Goal: Task Accomplishment & Management: Manage account settings

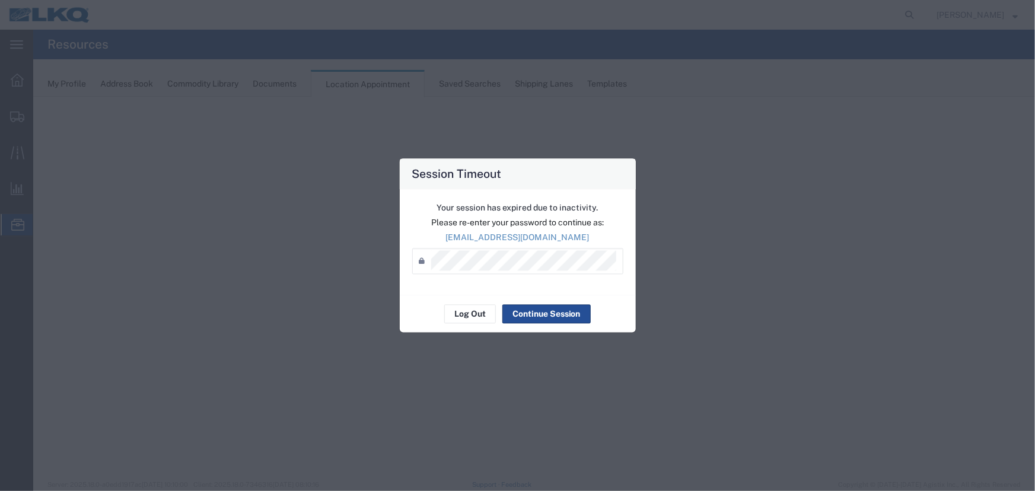
select select "27634"
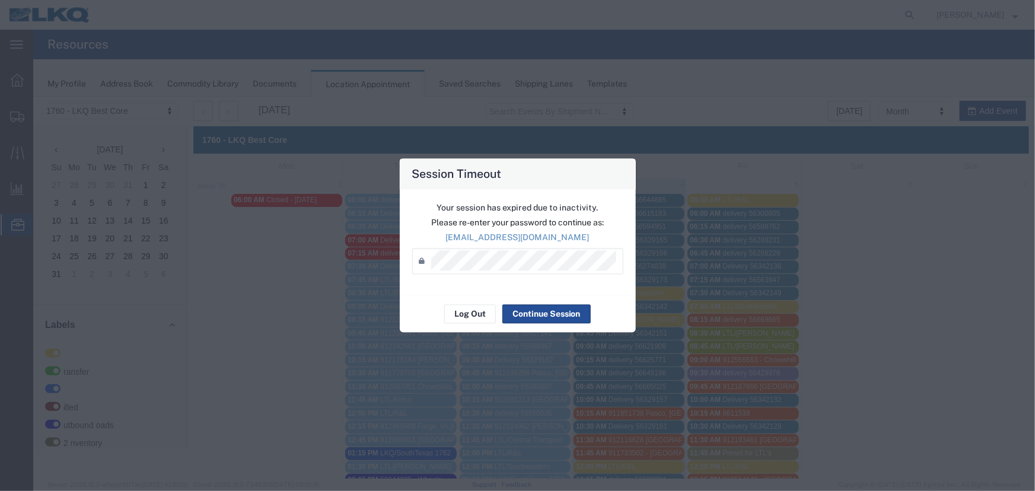
scroll to position [148, 0]
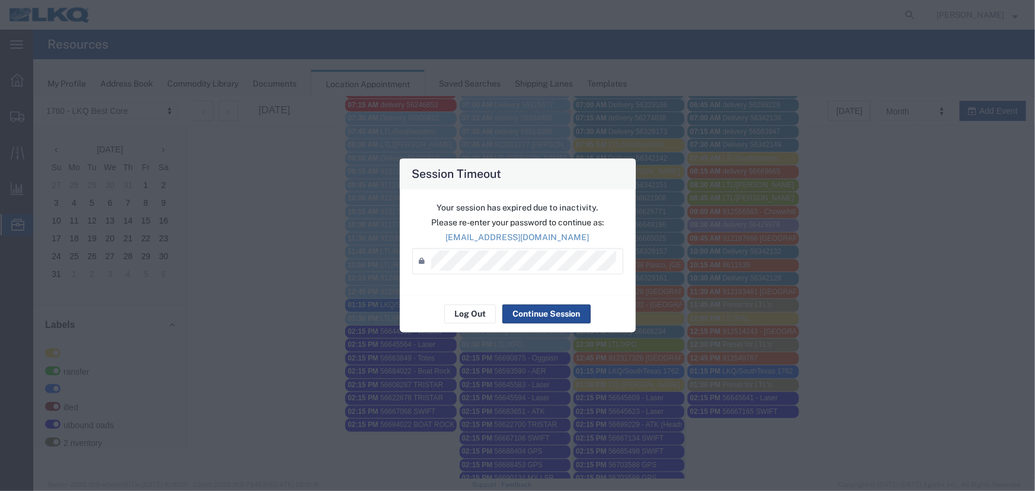
drag, startPoint x: 716, startPoint y: 387, endPoint x: 805, endPoint y: 253, distance: 161.4
drag, startPoint x: 805, startPoint y: 253, endPoint x: 541, endPoint y: 317, distance: 272.1
click at [84, 359] on button "Continue Session" at bounding box center [57, 363] width 54 height 9
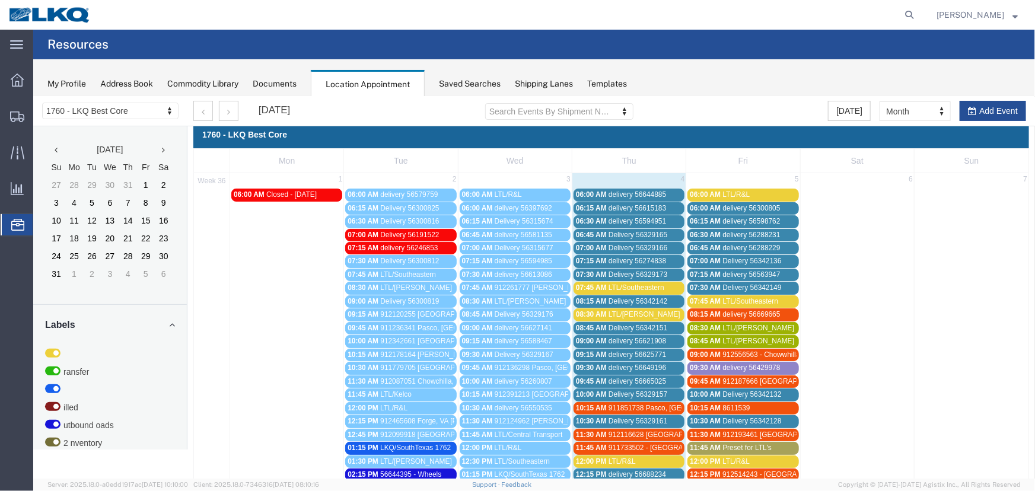
scroll to position [0, 0]
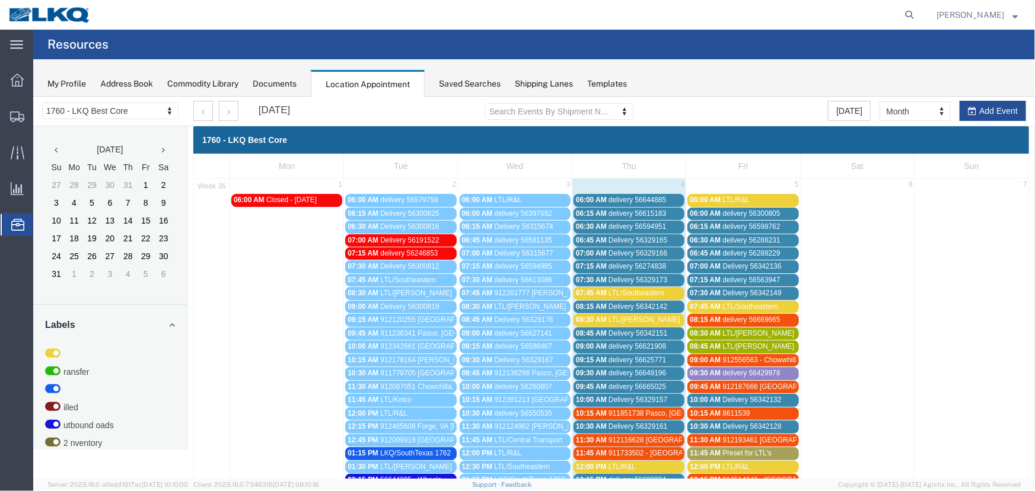
click at [485, 89] on div "Saved Searches" at bounding box center [470, 84] width 62 height 12
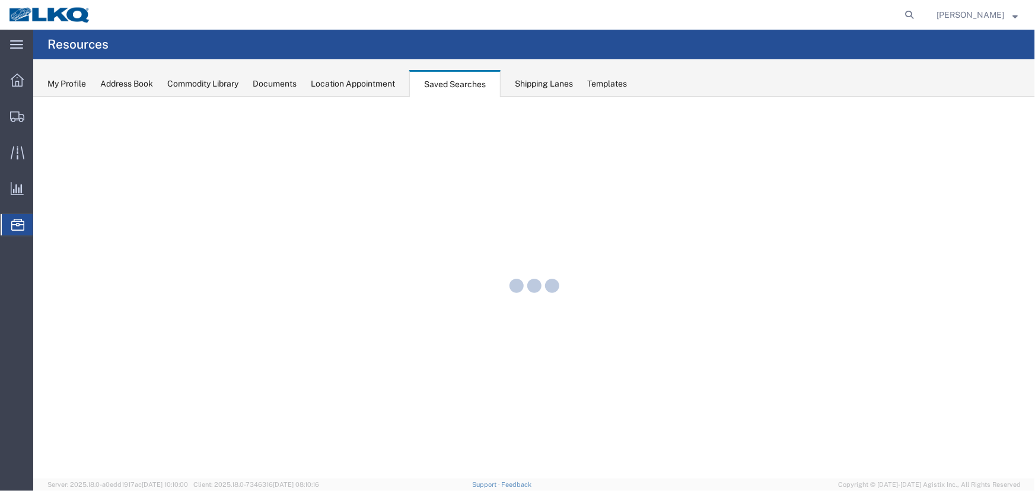
click at [378, 81] on div "Location Appointment" at bounding box center [353, 84] width 84 height 12
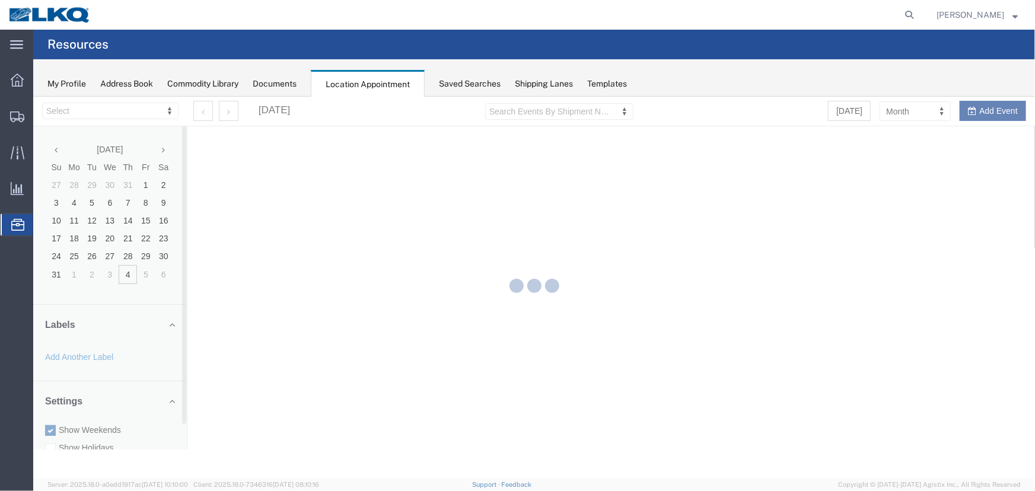
select select "27634"
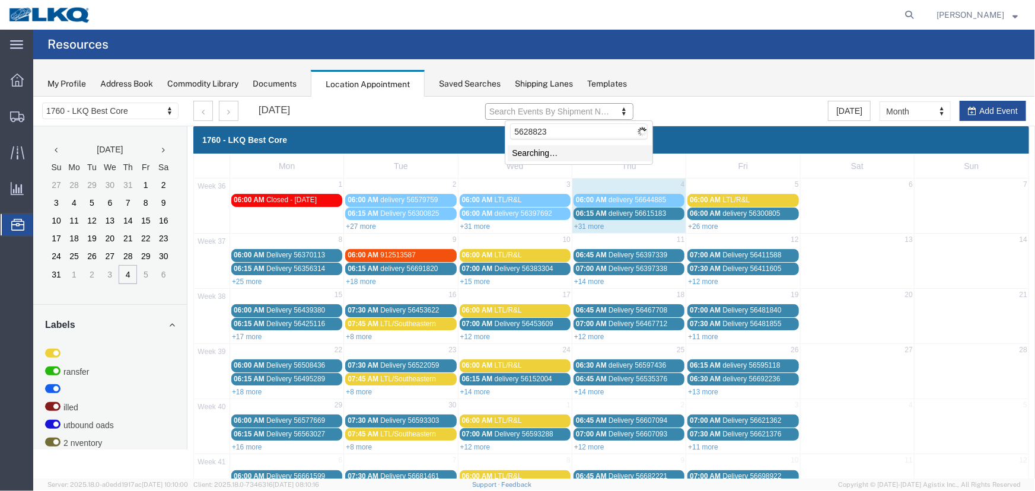
type input "56288231"
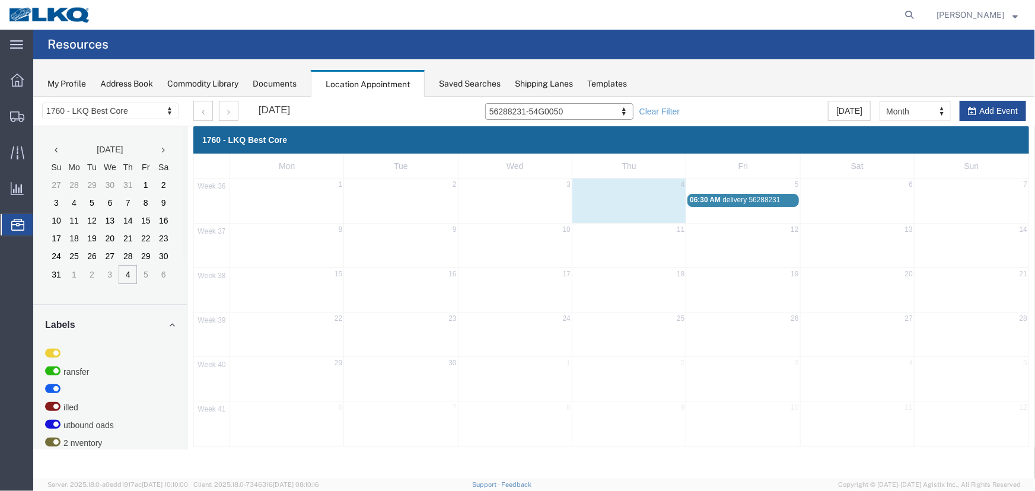
click at [750, 198] on span "delivery 56288231" at bounding box center [751, 199] width 58 height 8
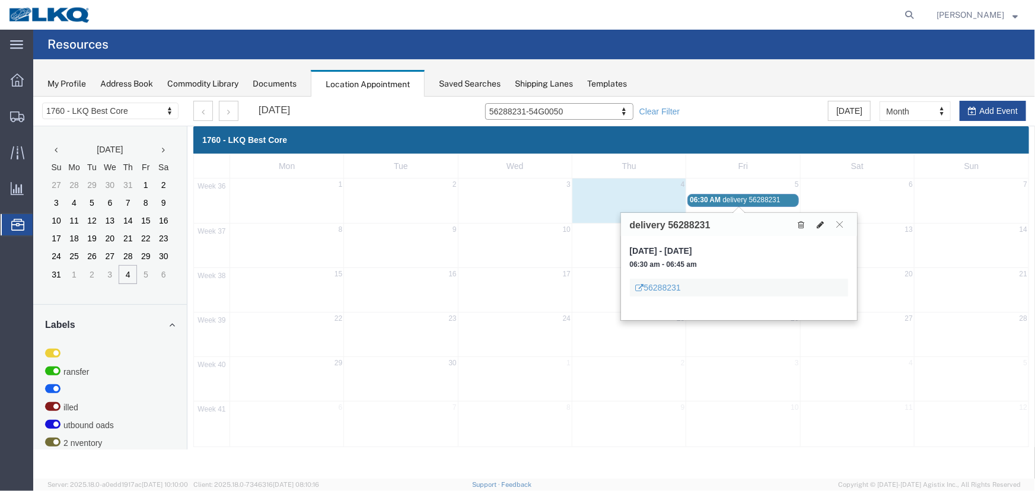
click at [822, 221] on icon at bounding box center [820, 224] width 7 height 8
select select "100"
select select "1"
select select
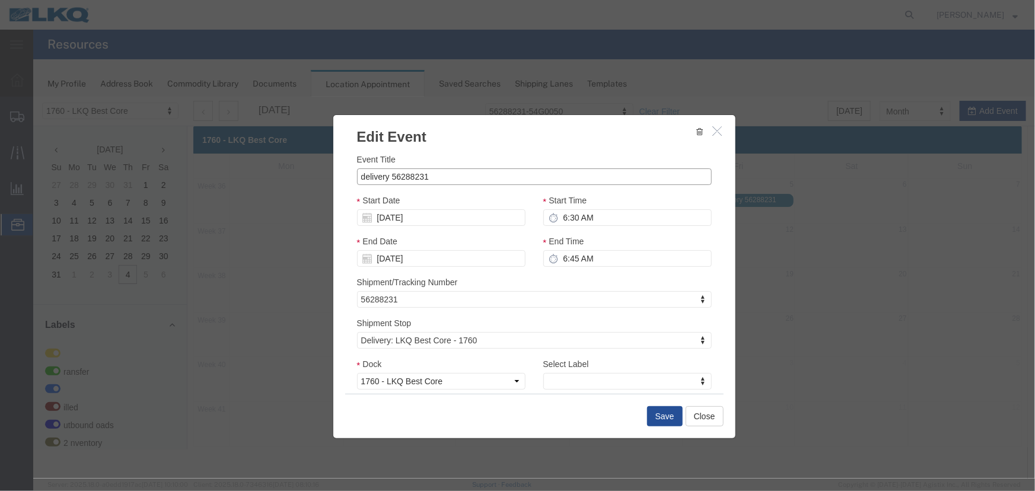
drag, startPoint x: 384, startPoint y: 175, endPoint x: 330, endPoint y: 173, distance: 53.4
click at [333, 173] on div "Event Title delivery 56288231 Start Date [DATE] Start Time 6:30 AM End Date [DA…" at bounding box center [534, 269] width 402 height 247
type input "see [PERSON_NAME] - 56288231"
click at [650, 425] on button "Save" at bounding box center [664, 416] width 36 height 20
